Goal: Task Accomplishment & Management: Use online tool/utility

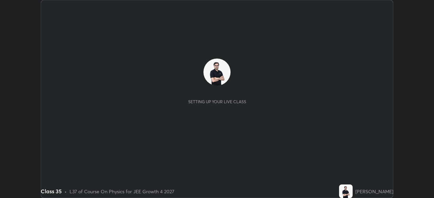
scroll to position [198, 434]
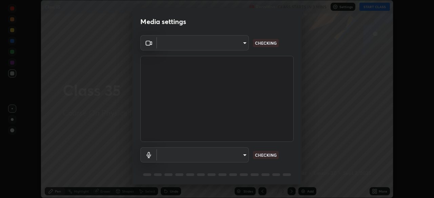
type input "6de8c8c8c69a591e8c739c30eda71f68b62f532a13bcefb910f5f36625bfec2e"
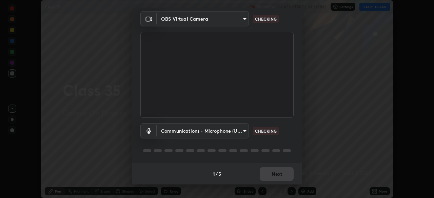
click at [213, 128] on body "Erase all Class 35 Recording CLASS STARTS IN 2 MINS Settings START CLASS Settin…" at bounding box center [217, 99] width 434 height 198
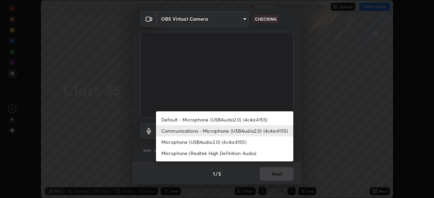
click at [211, 118] on li "Default - Microphone (USBAudio2.0) (4c4a:4155)" at bounding box center [224, 119] width 137 height 11
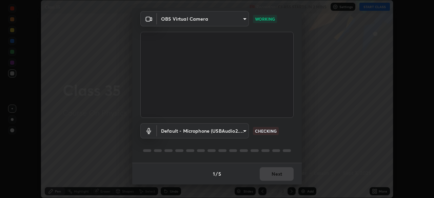
click at [212, 129] on body "Erase all Class 35 Recording CLASS STARTS IN 2 MINS Settings START CLASS Settin…" at bounding box center [217, 99] width 434 height 198
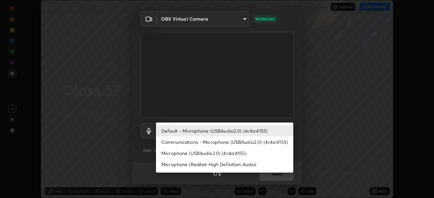
click at [213, 141] on li "Communications - Microphone (USBAudio2.0) (4c4a:4155)" at bounding box center [224, 142] width 137 height 11
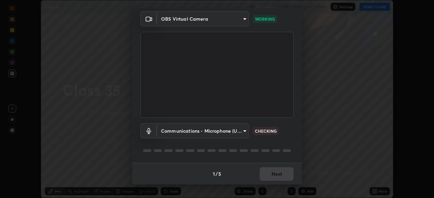
click at [215, 129] on body "Erase all Class 35 Recording CLASS STARTS IN 2 MINS Settings START CLASS Settin…" at bounding box center [217, 99] width 434 height 198
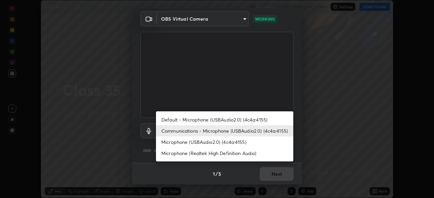
click at [216, 143] on li "Microphone (USBAudio2.0) (4c4a:4155)" at bounding box center [224, 142] width 137 height 11
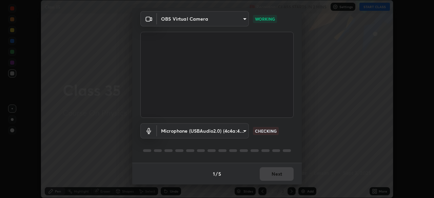
click at [224, 131] on body "Erase all Class 35 Recording CLASS STARTS IN 2 MINS Settings START CLASS Settin…" at bounding box center [217, 99] width 434 height 198
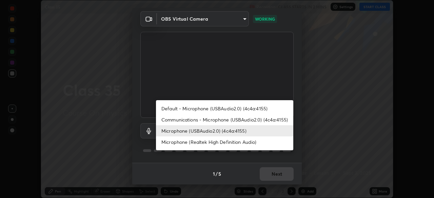
click at [227, 120] on li "Communications - Microphone (USBAudio2.0) (4c4a:4155)" at bounding box center [224, 119] width 137 height 11
type input "communications"
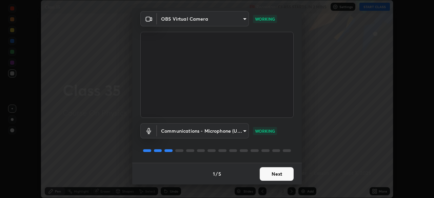
click at [272, 173] on button "Next" at bounding box center [277, 174] width 34 height 14
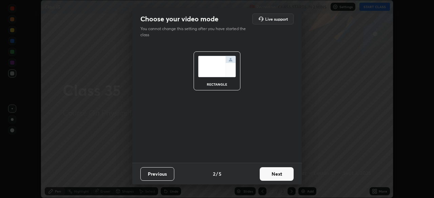
click at [273, 174] on button "Next" at bounding box center [277, 174] width 34 height 14
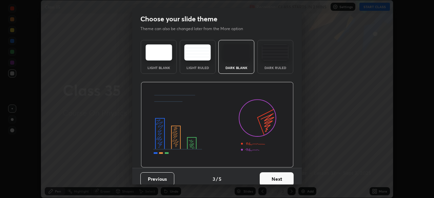
click at [276, 173] on button "Next" at bounding box center [277, 180] width 34 height 14
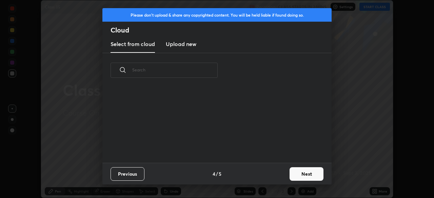
click at [297, 170] on button "Next" at bounding box center [306, 174] width 34 height 14
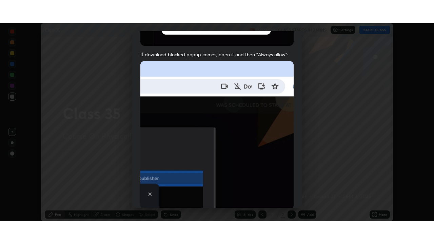
scroll to position [162, 0]
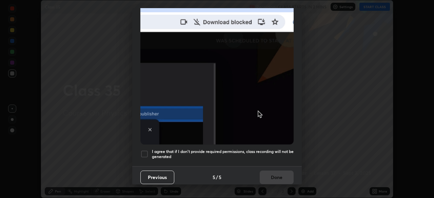
click at [145, 150] on div at bounding box center [144, 154] width 8 height 8
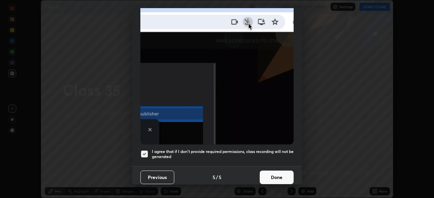
click at [270, 172] on button "Done" at bounding box center [277, 178] width 34 height 14
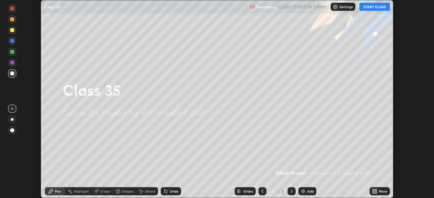
click at [373, 7] on button "START CLASS" at bounding box center [374, 7] width 31 height 8
click at [373, 190] on icon at bounding box center [374, 190] width 2 height 2
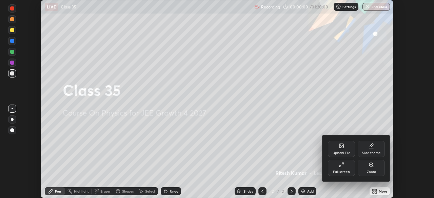
click at [342, 163] on icon at bounding box center [341, 164] width 5 height 5
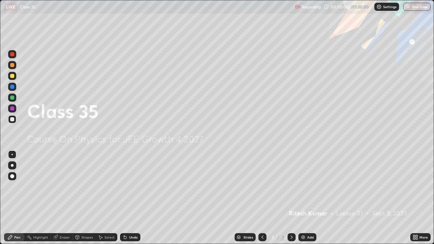
scroll to position [244, 434]
click at [304, 198] on div "Add" at bounding box center [307, 237] width 18 height 8
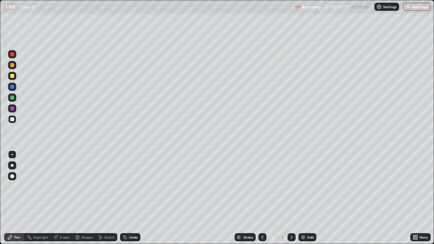
click at [16, 75] on div at bounding box center [12, 76] width 8 height 8
click at [12, 99] on div at bounding box center [12, 98] width 4 height 4
click at [12, 76] on div at bounding box center [12, 76] width 4 height 4
click at [0, 64] on div "Setting up your live class" at bounding box center [217, 122] width 434 height 244
click at [13, 64] on div at bounding box center [12, 65] width 4 height 4
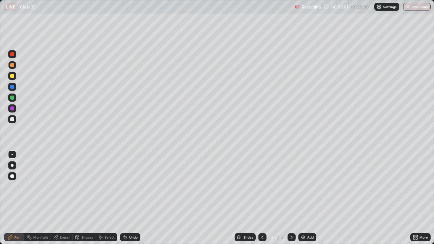
click at [13, 75] on div at bounding box center [12, 76] width 4 height 4
click at [14, 56] on div at bounding box center [12, 54] width 8 height 8
click at [13, 97] on div at bounding box center [12, 98] width 4 height 4
click at [11, 66] on div at bounding box center [12, 65] width 4 height 4
click at [13, 77] on div at bounding box center [12, 76] width 4 height 4
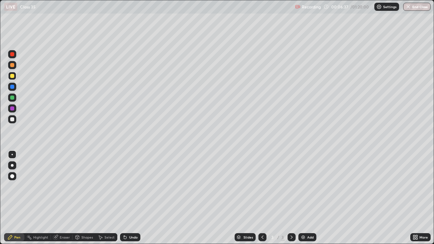
click at [11, 98] on div at bounding box center [12, 98] width 4 height 4
click at [12, 118] on div at bounding box center [12, 119] width 4 height 4
click at [13, 97] on div at bounding box center [12, 98] width 4 height 4
click at [66, 198] on div "Eraser" at bounding box center [65, 237] width 10 height 3
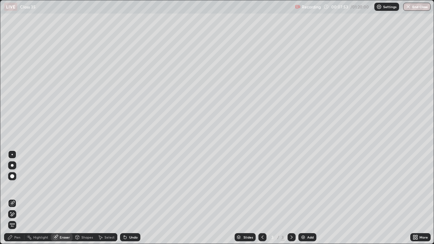
click at [21, 198] on div "Pen" at bounding box center [14, 237] width 20 height 8
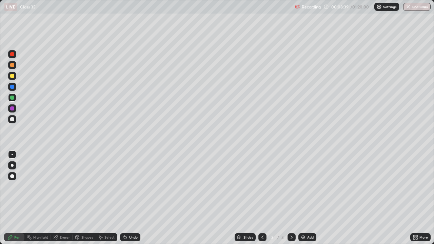
click at [13, 76] on div at bounding box center [12, 76] width 4 height 4
click at [66, 198] on div "Eraser" at bounding box center [65, 237] width 10 height 3
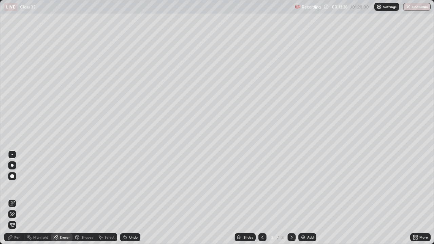
click at [111, 198] on div "Select" at bounding box center [109, 237] width 10 height 3
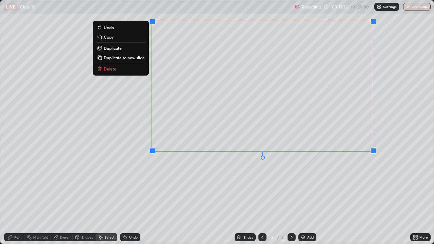
click at [122, 68] on button "Delete" at bounding box center [121, 69] width 51 height 8
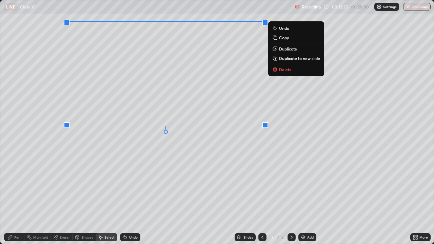
click at [277, 68] on icon at bounding box center [274, 69] width 5 height 5
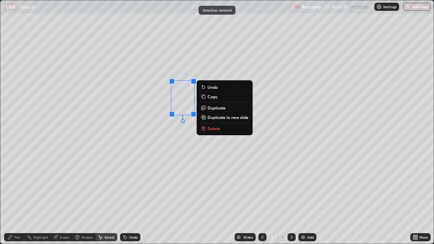
click at [213, 127] on p "Delete" at bounding box center [213, 128] width 13 height 5
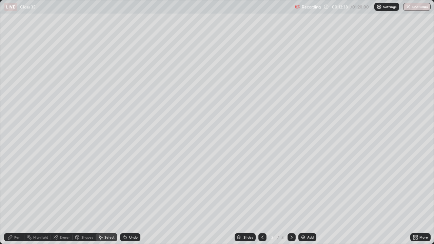
click at [15, 198] on div "Pen" at bounding box center [17, 237] width 6 height 3
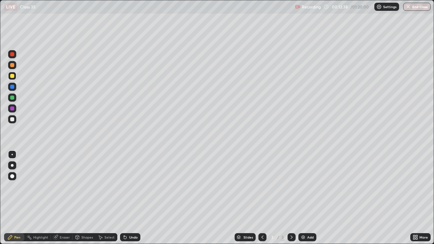
click at [16, 198] on div "Pen" at bounding box center [14, 237] width 20 height 8
click at [69, 198] on div "Eraser" at bounding box center [65, 237] width 10 height 3
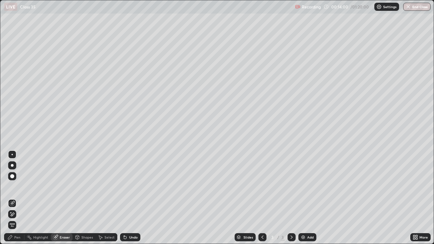
click at [68, 198] on div "Eraser" at bounding box center [65, 237] width 10 height 3
click at [75, 198] on icon at bounding box center [77, 237] width 5 height 5
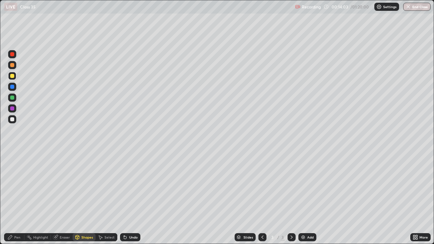
click at [65, 198] on div "Eraser" at bounding box center [65, 237] width 10 height 3
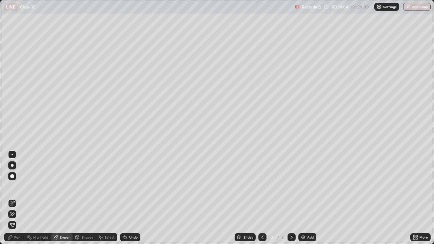
click at [65, 198] on div "Eraser" at bounding box center [65, 237] width 10 height 3
click at [64, 198] on div "Eraser" at bounding box center [65, 237] width 10 height 3
click at [20, 198] on div "Pen" at bounding box center [14, 237] width 20 height 8
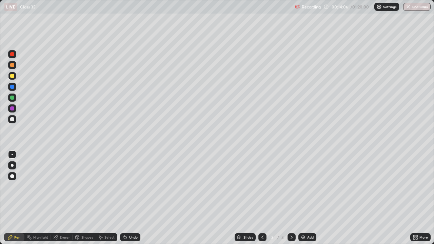
click at [20, 198] on div "Pen" at bounding box center [14, 237] width 20 height 8
click at [303, 198] on img at bounding box center [302, 237] width 5 height 5
click at [11, 99] on div at bounding box center [12, 98] width 8 height 8
click at [12, 108] on div at bounding box center [12, 108] width 4 height 4
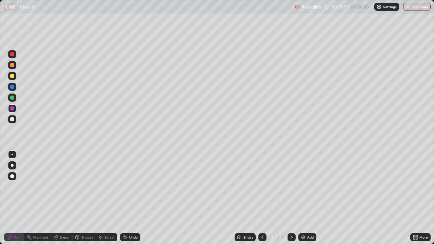
click at [15, 119] on div at bounding box center [12, 119] width 8 height 8
click at [303, 198] on img at bounding box center [302, 237] width 5 height 5
click at [16, 77] on div at bounding box center [12, 76] width 8 height 8
click at [12, 118] on div at bounding box center [12, 119] width 4 height 4
click at [16, 56] on div at bounding box center [12, 54] width 8 height 8
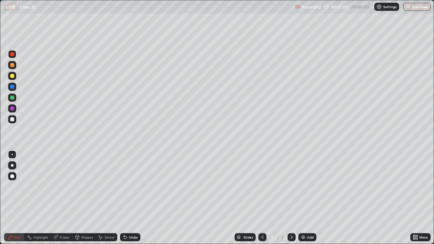
click at [14, 120] on div at bounding box center [12, 119] width 4 height 4
click at [262, 198] on icon at bounding box center [262, 237] width 5 height 5
click at [292, 198] on div at bounding box center [291, 237] width 8 height 8
click at [301, 198] on img at bounding box center [302, 237] width 5 height 5
click at [13, 75] on div at bounding box center [12, 76] width 4 height 4
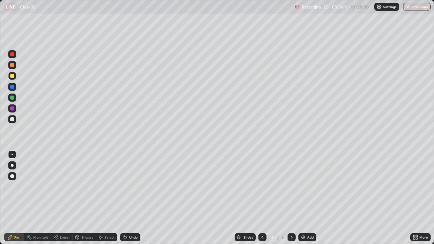
click at [302, 198] on img at bounding box center [302, 237] width 5 height 5
click at [11, 98] on div at bounding box center [12, 98] width 4 height 4
click at [11, 68] on div at bounding box center [12, 65] width 8 height 8
click at [13, 54] on div at bounding box center [12, 54] width 4 height 4
click at [13, 118] on div at bounding box center [12, 119] width 4 height 4
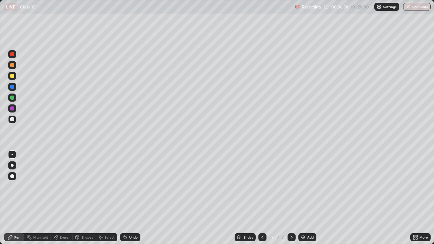
click at [12, 65] on div at bounding box center [12, 65] width 4 height 4
click at [11, 96] on div at bounding box center [12, 98] width 4 height 4
click at [12, 76] on div at bounding box center [12, 76] width 4 height 4
click at [11, 65] on div at bounding box center [12, 65] width 4 height 4
click at [13, 108] on div at bounding box center [12, 108] width 4 height 4
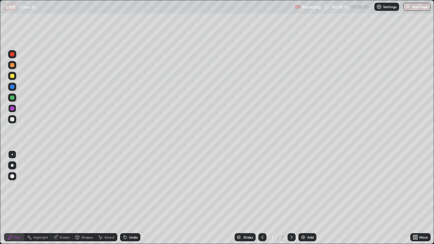
click at [66, 198] on div "Eraser" at bounding box center [62, 237] width 22 height 8
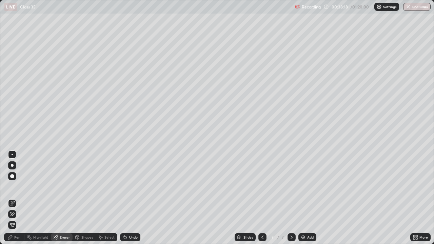
click at [89, 198] on div "Shapes" at bounding box center [87, 237] width 12 height 3
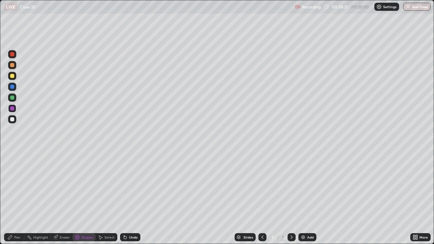
click at [109, 198] on div "Select" at bounding box center [109, 237] width 10 height 3
click at [110, 198] on div "Select" at bounding box center [109, 237] width 10 height 3
click at [109, 198] on div "Select" at bounding box center [109, 237] width 10 height 3
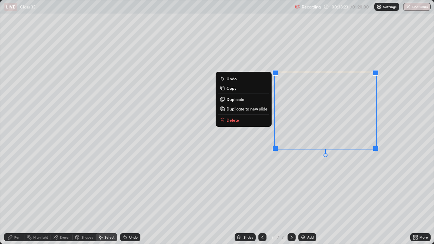
click at [239, 119] on button "Delete" at bounding box center [243, 120] width 51 height 8
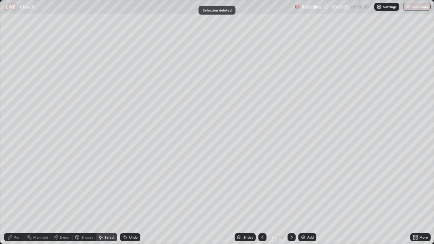
click at [18, 198] on div "Pen" at bounding box center [17, 237] width 6 height 3
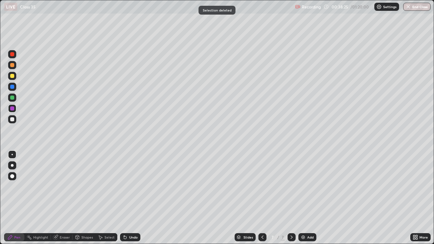
click at [19, 198] on div "Pen" at bounding box center [17, 237] width 6 height 3
click at [13, 121] on div at bounding box center [12, 119] width 4 height 4
click at [304, 198] on img at bounding box center [302, 237] width 5 height 5
click at [13, 77] on div at bounding box center [12, 76] width 4 height 4
click at [107, 198] on div "Select" at bounding box center [109, 237] width 10 height 3
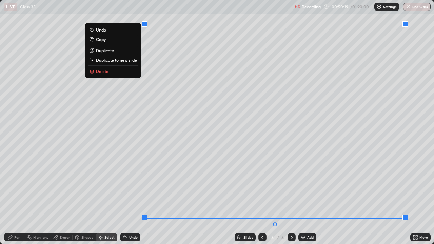
click at [102, 72] on p "Delete" at bounding box center [102, 70] width 13 height 5
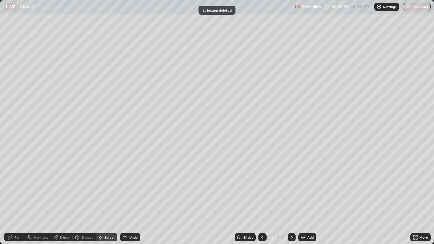
click at [20, 198] on div "Pen" at bounding box center [14, 237] width 20 height 8
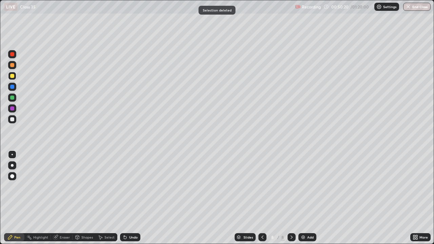
click at [20, 198] on div "Pen" at bounding box center [14, 237] width 20 height 8
click at [21, 198] on div "Pen" at bounding box center [14, 237] width 20 height 8
click at [13, 54] on div at bounding box center [12, 54] width 4 height 4
click at [14, 120] on div at bounding box center [12, 119] width 4 height 4
click at [13, 119] on div at bounding box center [12, 119] width 4 height 4
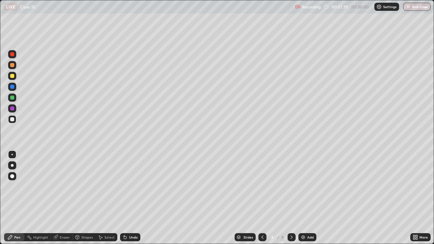
click at [13, 77] on div at bounding box center [12, 76] width 4 height 4
click at [13, 120] on div at bounding box center [12, 119] width 4 height 4
click at [299, 198] on div "Add" at bounding box center [307, 237] width 18 height 8
click at [13, 97] on div at bounding box center [12, 98] width 4 height 4
click at [11, 77] on div at bounding box center [12, 76] width 4 height 4
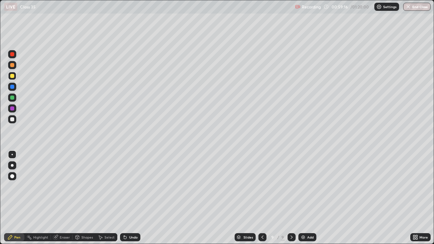
click at [12, 108] on div at bounding box center [12, 108] width 4 height 4
click at [64, 198] on div "Eraser" at bounding box center [65, 237] width 10 height 3
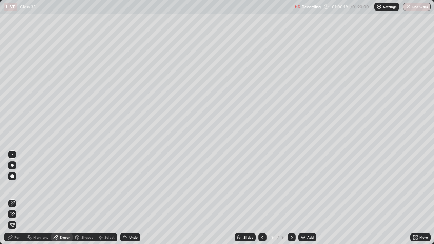
click at [17, 198] on div "Pen" at bounding box center [17, 237] width 6 height 3
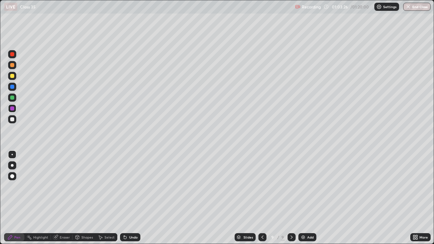
click at [303, 198] on div "Add" at bounding box center [307, 237] width 18 height 8
click at [12, 116] on div at bounding box center [12, 119] width 8 height 8
click at [12, 108] on div at bounding box center [12, 108] width 4 height 4
click at [14, 87] on div at bounding box center [12, 87] width 4 height 4
click at [12, 98] on div at bounding box center [12, 98] width 4 height 4
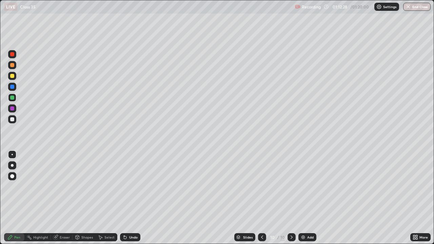
click at [64, 198] on div "Eraser" at bounding box center [65, 237] width 10 height 3
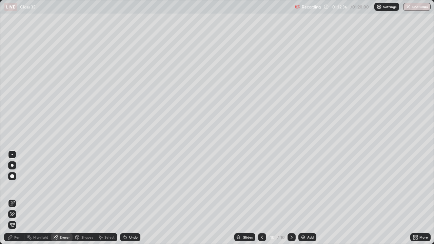
click at [114, 198] on div "Select" at bounding box center [109, 237] width 10 height 3
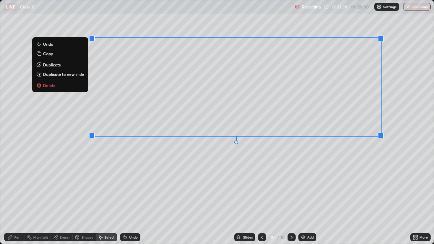
click at [56, 86] on button "Delete" at bounding box center [60, 85] width 51 height 8
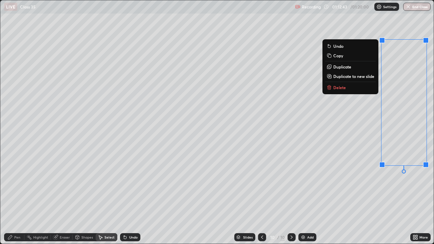
click at [336, 86] on p "Delete" at bounding box center [339, 87] width 13 height 5
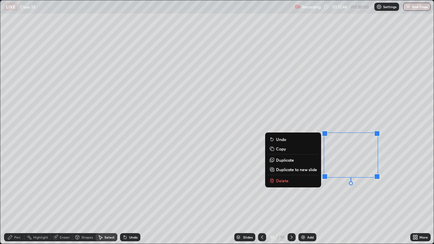
click at [279, 177] on button "Delete" at bounding box center [293, 181] width 51 height 8
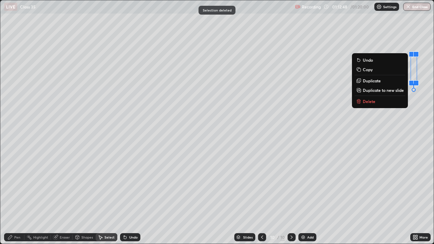
click at [363, 99] on p "Delete" at bounding box center [369, 101] width 13 height 5
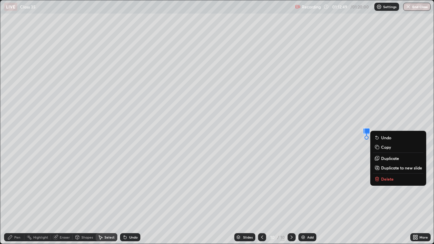
click at [382, 176] on p "Delete" at bounding box center [387, 178] width 13 height 5
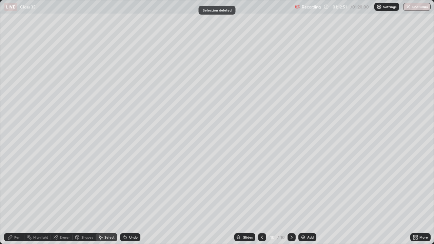
click at [18, 198] on div "Pen" at bounding box center [17, 237] width 6 height 3
click at [19, 198] on div "Pen" at bounding box center [17, 237] width 6 height 3
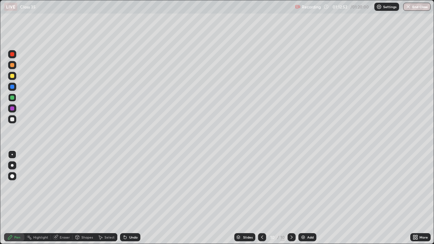
click at [19, 198] on div "Pen" at bounding box center [17, 237] width 6 height 3
click at [418, 3] on button "End Class" at bounding box center [417, 7] width 27 height 8
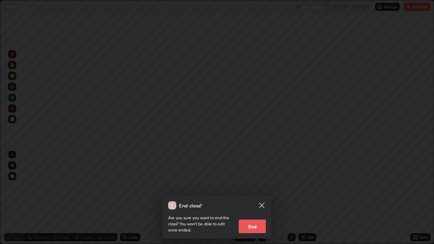
click at [257, 198] on button "End" at bounding box center [252, 227] width 27 height 14
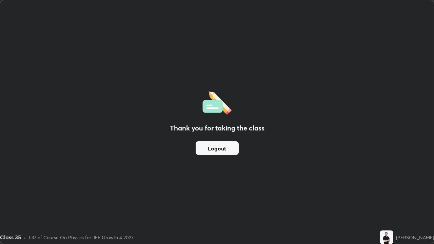
click at [222, 148] on button "Logout" at bounding box center [217, 148] width 43 height 14
